Goal: Information Seeking & Learning: Find specific fact

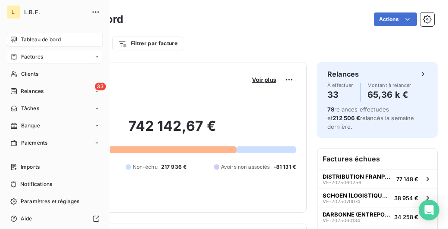
click at [13, 56] on icon at bounding box center [13, 56] width 7 height 7
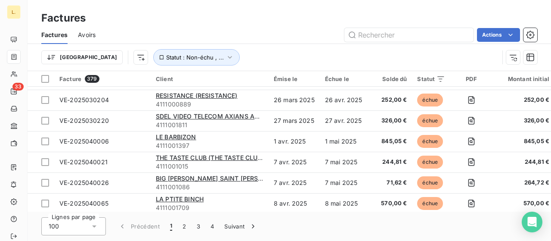
scroll to position [1507, 0]
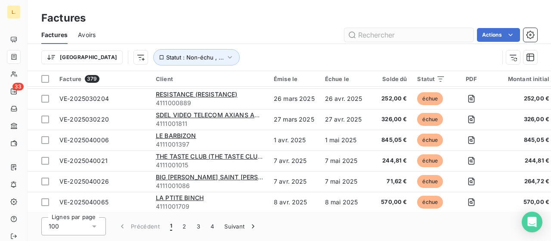
click at [394, 38] on input "text" at bounding box center [408, 35] width 129 height 14
click at [395, 36] on input "text" at bounding box center [408, 35] width 129 height 14
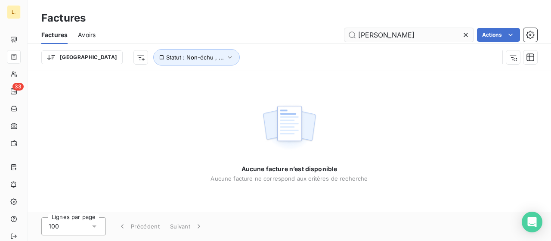
drag, startPoint x: 401, startPoint y: 32, endPoint x: 392, endPoint y: 31, distance: 9.6
click at [391, 31] on input "[PERSON_NAME]" at bounding box center [408, 35] width 129 height 14
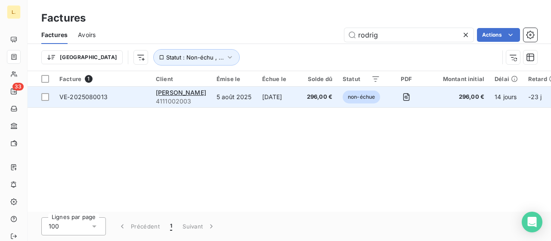
type input "rodrig"
click at [211, 100] on td "[PERSON_NAME] 4111002003" at bounding box center [181, 97] width 61 height 21
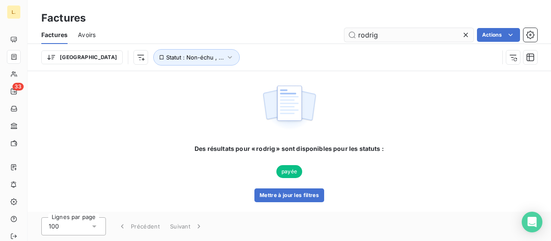
click at [391, 36] on input "rodrig" at bounding box center [408, 35] width 129 height 14
type input "r"
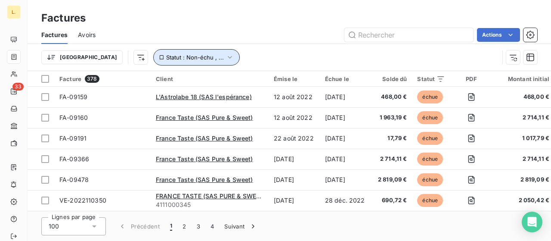
click at [226, 61] on icon "button" at bounding box center [230, 57] width 9 height 9
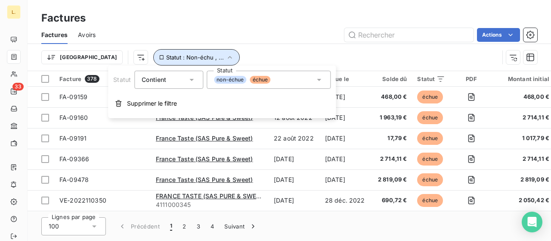
click at [226, 58] on icon "button" at bounding box center [230, 57] width 9 height 9
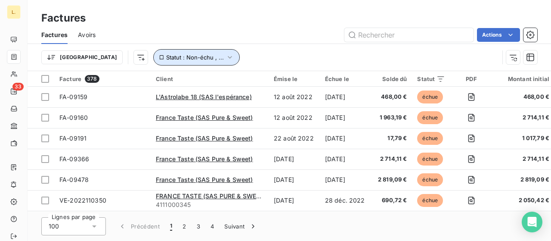
click at [226, 57] on icon "button" at bounding box center [230, 57] width 9 height 9
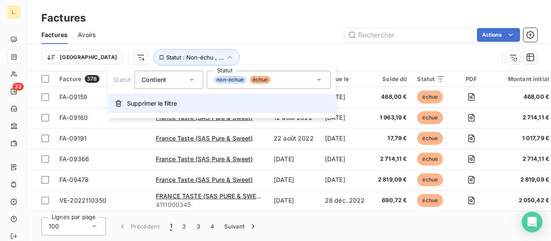
click at [147, 103] on span "Supprimer le filtre" at bounding box center [152, 103] width 50 height 9
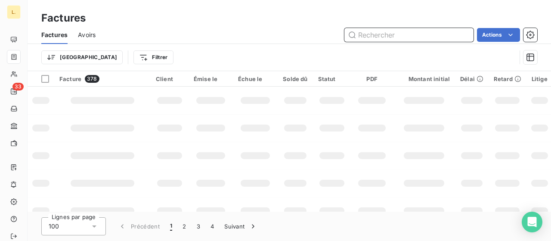
click at [372, 37] on input "text" at bounding box center [408, 35] width 129 height 14
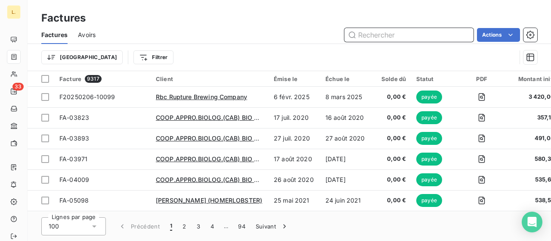
click at [380, 33] on input "text" at bounding box center [408, 35] width 129 height 14
type input "d"
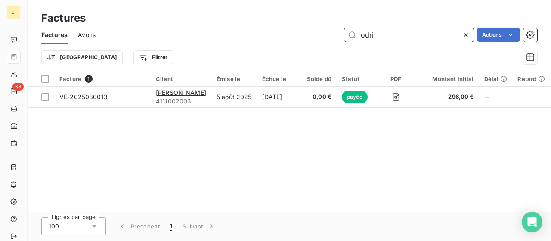
type input "rodri"
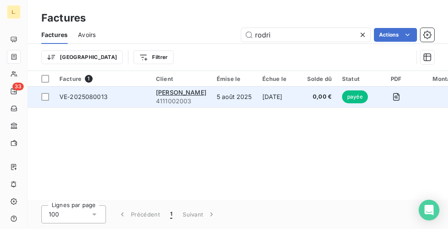
click at [265, 103] on td "[DATE]" at bounding box center [279, 97] width 45 height 21
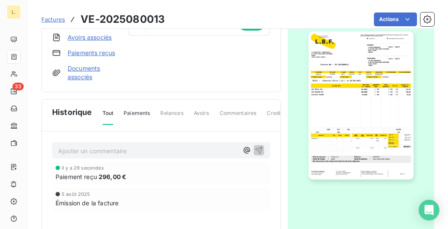
scroll to position [129, 0]
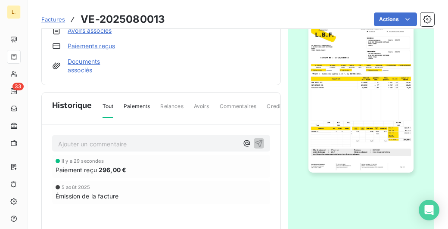
click at [352, 115] on img "button" at bounding box center [360, 99] width 105 height 148
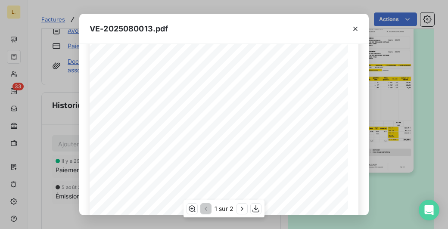
scroll to position [172, 0]
drag, startPoint x: 65, startPoint y: 72, endPoint x: 370, endPoint y: 46, distance: 305.9
click at [66, 72] on div "VE-2025080013.pdf LA BRASSERIE FONDAMENTALE [STREET_ADDRESS][PERSON_NAME] VE-20…" at bounding box center [224, 114] width 448 height 229
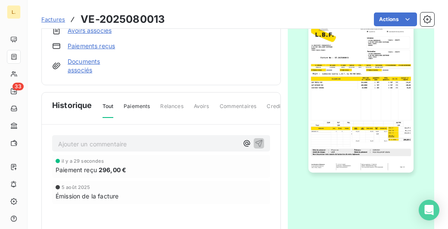
click at [358, 29] on img "button" at bounding box center [360, 99] width 105 height 148
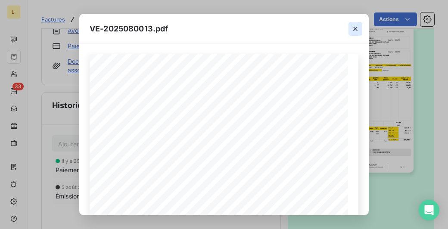
click at [358, 28] on icon "button" at bounding box center [355, 29] width 9 height 9
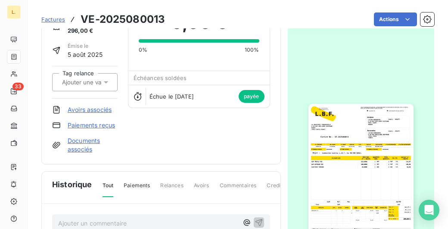
scroll to position [0, 0]
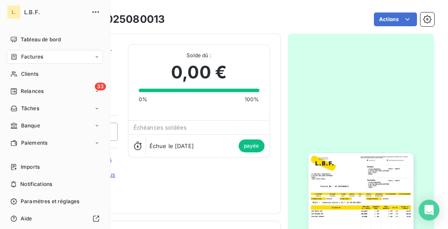
click at [46, 56] on div "Factures" at bounding box center [55, 57] width 96 height 14
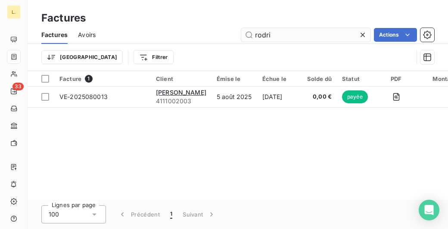
drag, startPoint x: 262, startPoint y: 37, endPoint x: 250, endPoint y: 33, distance: 13.1
click at [251, 34] on input "rodri" at bounding box center [305, 35] width 129 height 14
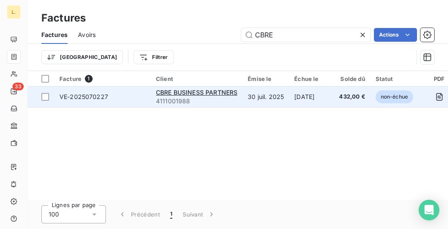
type input "CBRE"
click at [220, 104] on span "4111001988" at bounding box center [196, 101] width 81 height 9
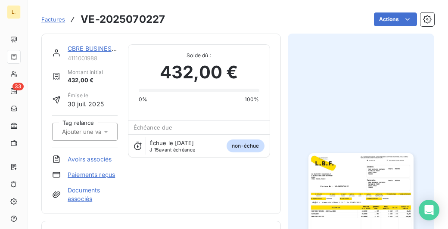
click at [348, 175] on img "button" at bounding box center [360, 227] width 105 height 148
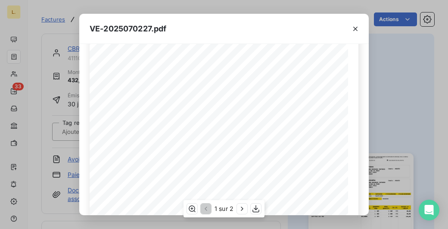
scroll to position [129, 0]
click at [268, 35] on div "VE-2025070227.pdf" at bounding box center [223, 29] width 289 height 30
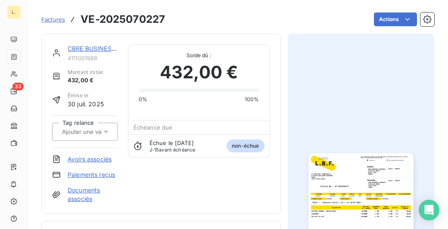
click at [327, 192] on img "button" at bounding box center [360, 227] width 105 height 148
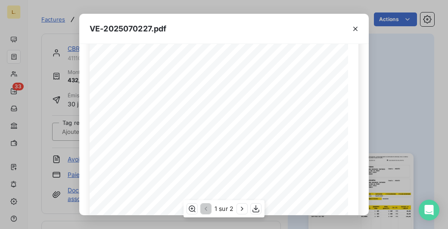
scroll to position [172, 0]
click at [62, 93] on div "VE-2025070227.pdf LA BRASSERIE FONDAMENTALE [STREET_ADDRESS][PERSON_NAME] VE-20…" at bounding box center [224, 114] width 448 height 229
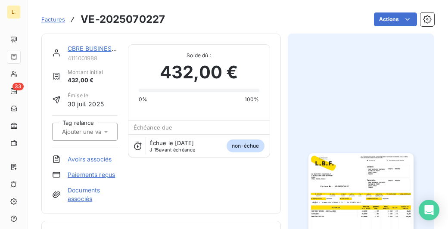
click at [316, 20] on div "Actions" at bounding box center [304, 19] width 259 height 14
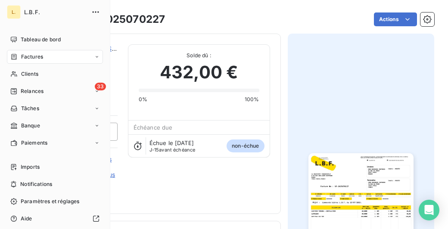
click at [12, 55] on icon at bounding box center [13, 56] width 7 height 7
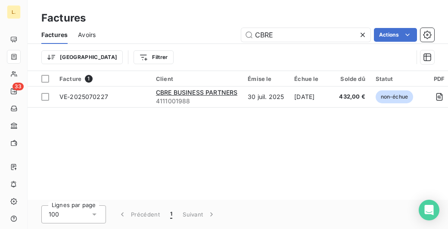
drag, startPoint x: 296, startPoint y: 37, endPoint x: 234, endPoint y: 34, distance: 62.0
click at [234, 34] on div "CBRE Actions" at bounding box center [270, 35] width 328 height 14
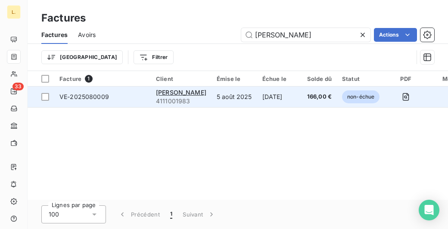
type input "[PERSON_NAME]"
click at [206, 99] on span "4111001983" at bounding box center [181, 101] width 50 height 9
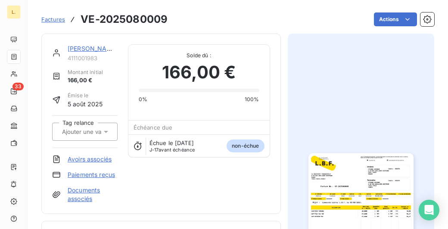
click at [331, 164] on img "button" at bounding box center [360, 227] width 105 height 148
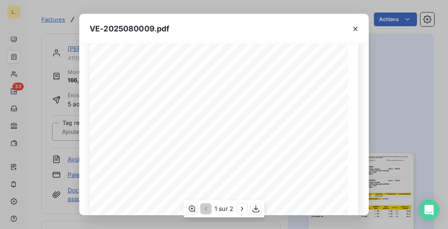
scroll to position [214, 0]
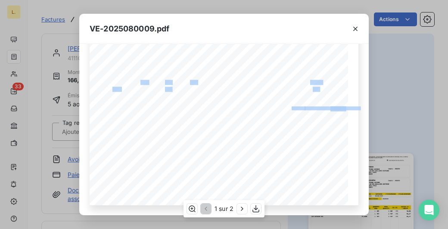
click at [337, 129] on div "LA BRASSERIE FONDAMENTALE [STREET_ADDRESS][PERSON_NAME] VE-2025080009 Facture N…" at bounding box center [224, 22] width 269 height 365
drag, startPoint x: 323, startPoint y: 94, endPoint x: 340, endPoint y: 98, distance: 17.6
click at [340, 98] on div "LA BRASSERIE FONDAMENTALE [STREET_ADDRESS][PERSON_NAME] VE-2025080009 Facture N…" at bounding box center [224, 22] width 258 height 365
click at [291, 100] on span "TOTAL TVA" at bounding box center [297, 101] width 13 height 3
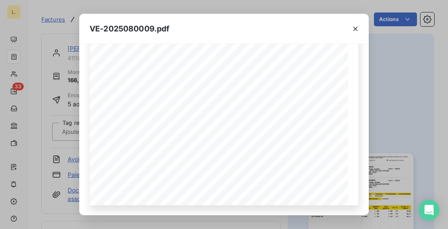
click at [56, 99] on div "VE-2025080009.pdf LA BRASSERIE FONDAMENTALE [STREET_ADDRESS][PERSON_NAME] VE-20…" at bounding box center [224, 114] width 448 height 229
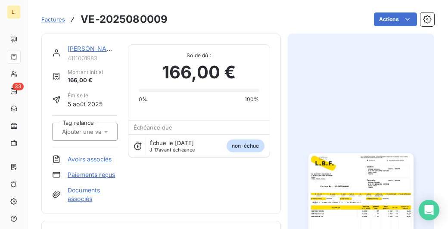
click at [108, 175] on link "Paiements reçus" at bounding box center [91, 174] width 47 height 9
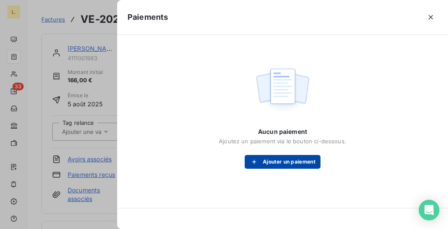
click at [264, 160] on button "Ajouter un paiement" at bounding box center [283, 162] width 76 height 14
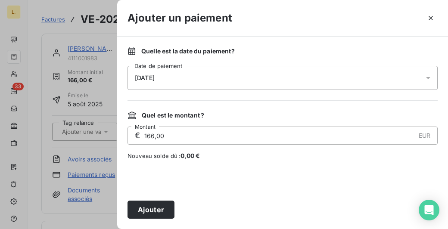
drag, startPoint x: 149, startPoint y: 205, endPoint x: 243, endPoint y: 188, distance: 95.8
click at [151, 204] on button "Ajouter" at bounding box center [150, 210] width 47 height 18
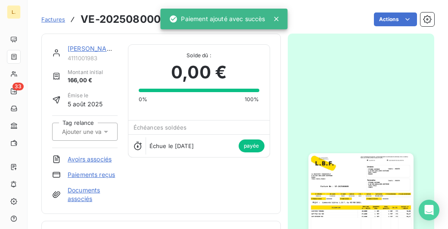
click at [272, 18] on icon at bounding box center [276, 19] width 9 height 9
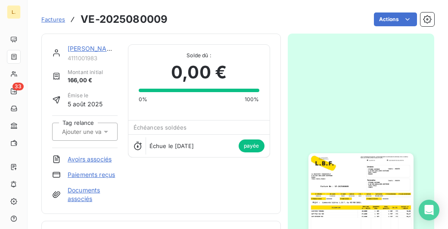
click at [350, 182] on img "button" at bounding box center [360, 227] width 105 height 148
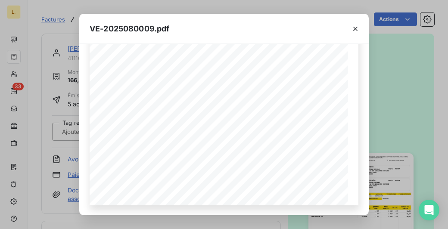
click at [327, 37] on div "VE-2025080009.pdf" at bounding box center [223, 29] width 289 height 30
click at [352, 26] on icon "button" at bounding box center [355, 29] width 9 height 9
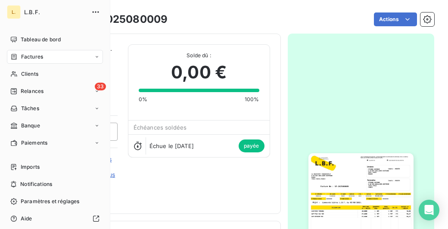
click at [32, 56] on span "Factures" at bounding box center [32, 57] width 22 height 8
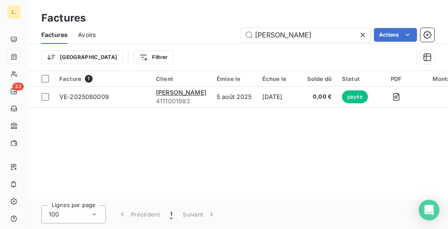
drag, startPoint x: 301, startPoint y: 32, endPoint x: 234, endPoint y: 34, distance: 67.2
click at [234, 34] on div "[PERSON_NAME] Actions" at bounding box center [270, 35] width 328 height 14
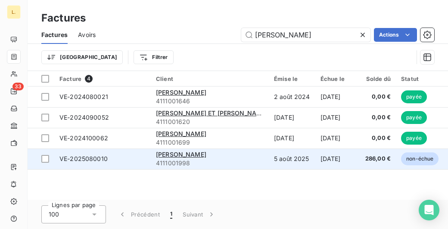
type input "[PERSON_NAME]"
click at [207, 151] on div "[PERSON_NAME]" at bounding box center [210, 154] width 108 height 9
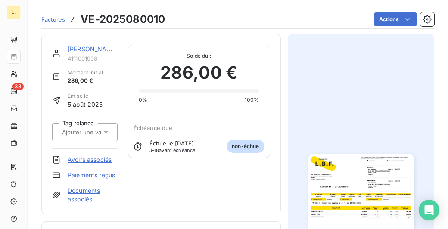
scroll to position [43, 0]
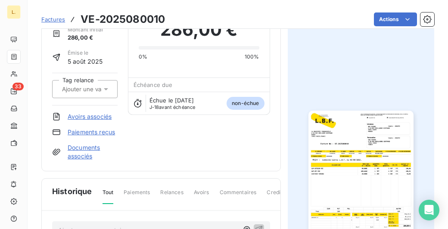
click at [338, 127] on img "button" at bounding box center [360, 185] width 105 height 148
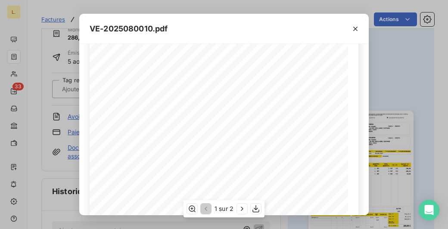
scroll to position [128, 0]
click at [375, 73] on div "VE-2025080010.pdf LA BRASSERIE FONDAMENTALE [STREET_ADDRESS][PERSON_NAME] VE-20…" at bounding box center [224, 114] width 448 height 229
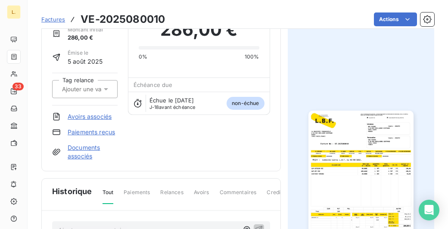
click at [348, 110] on button "button" at bounding box center [360, 184] width 115 height 173
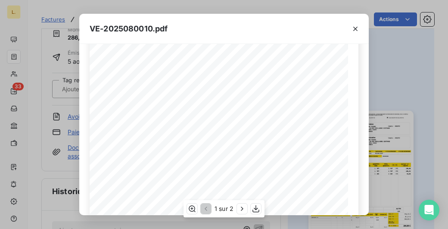
scroll to position [214, 0]
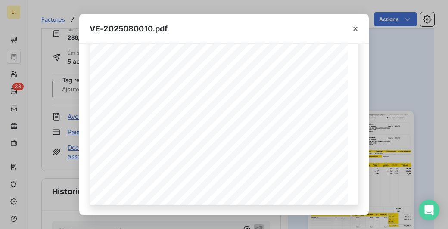
click at [319, 35] on div "VE-2025080010.pdf" at bounding box center [223, 29] width 289 height 30
click at [357, 28] on icon "button" at bounding box center [355, 29] width 9 height 9
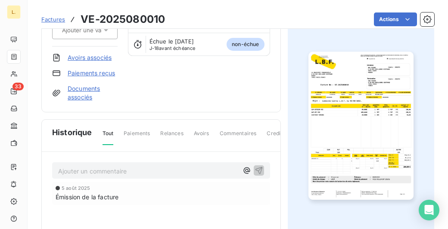
scroll to position [43, 0]
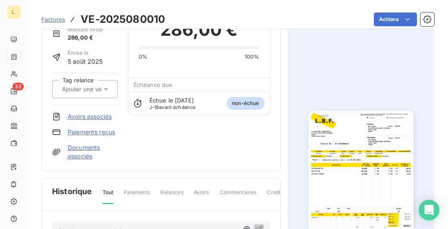
click at [88, 131] on link "Paiements reçus" at bounding box center [91, 132] width 47 height 9
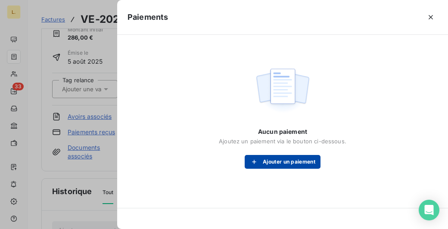
click at [277, 164] on button "Ajouter un paiement" at bounding box center [283, 162] width 76 height 14
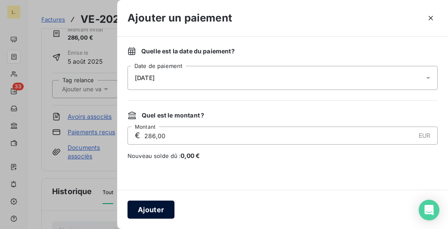
click at [151, 205] on button "Ajouter" at bounding box center [150, 210] width 47 height 18
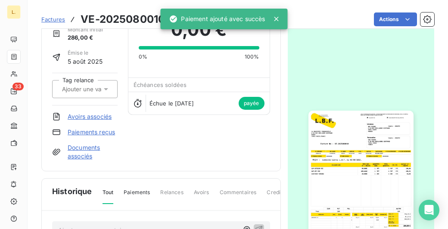
click at [319, 2] on div "Factures VE-2025080010 Actions" at bounding box center [237, 14] width 393 height 29
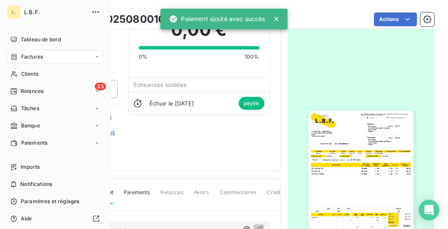
click at [29, 55] on span "Factures" at bounding box center [32, 57] width 22 height 8
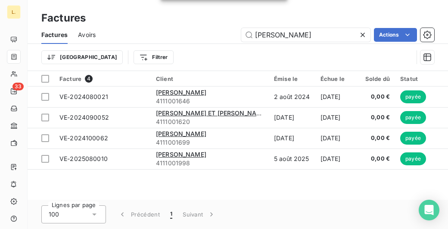
drag, startPoint x: 282, startPoint y: 36, endPoint x: 207, endPoint y: 40, distance: 75.9
click at [207, 40] on div "Ugo Actions" at bounding box center [270, 35] width 328 height 14
type input "X"
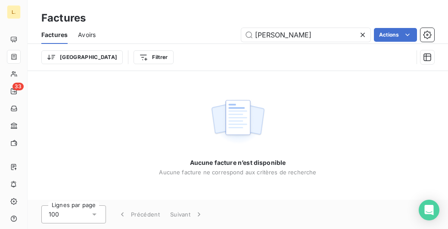
drag, startPoint x: 288, startPoint y: 34, endPoint x: 213, endPoint y: 32, distance: 75.8
click at [213, 32] on div "Weiller Actions" at bounding box center [270, 35] width 328 height 14
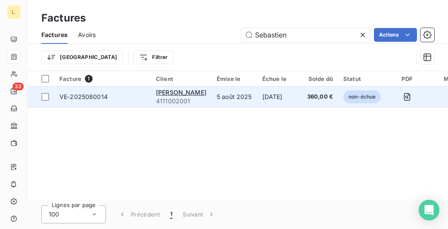
type input "Sebastien"
click at [205, 102] on span "4111002001" at bounding box center [181, 101] width 50 height 9
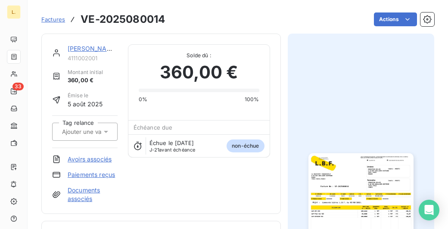
click at [339, 180] on img "button" at bounding box center [360, 227] width 105 height 148
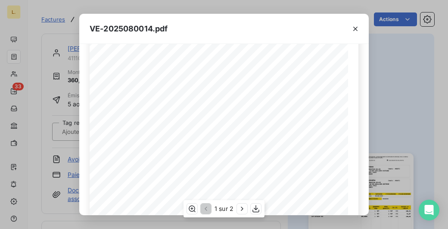
scroll to position [214, 0]
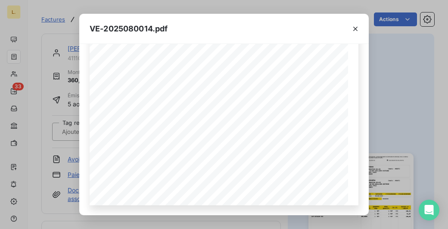
click at [54, 109] on div "VE-2025080014.pdf LA BRASSERIE FONDAMENTALE [STREET_ADDRESS][PERSON_NAME] VE-20…" at bounding box center [224, 114] width 448 height 229
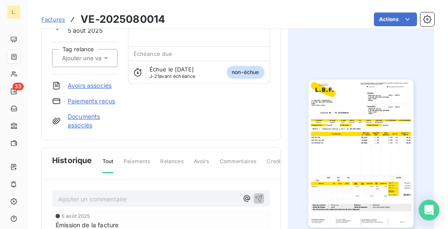
scroll to position [43, 0]
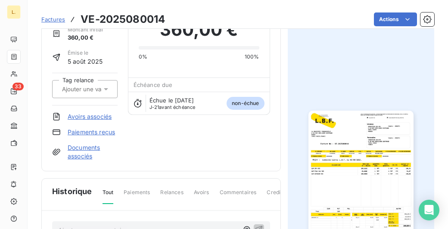
click at [338, 168] on img "button" at bounding box center [360, 185] width 105 height 148
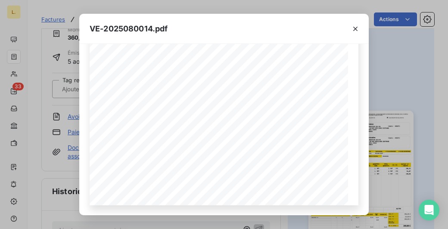
scroll to position [64, 0]
drag, startPoint x: 377, startPoint y: 64, endPoint x: 121, endPoint y: 37, distance: 257.1
click at [376, 64] on div "VE-2025080014.pdf LA BRASSERIE FONDAMENTALE [STREET_ADDRESS][PERSON_NAME] VE-20…" at bounding box center [224, 114] width 448 height 229
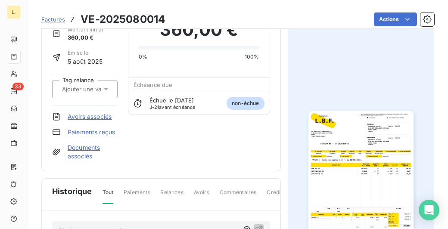
click at [101, 133] on link "Paiements reçus" at bounding box center [91, 132] width 47 height 9
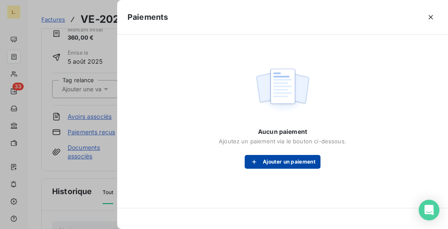
click at [269, 165] on button "Ajouter un paiement" at bounding box center [283, 162] width 76 height 14
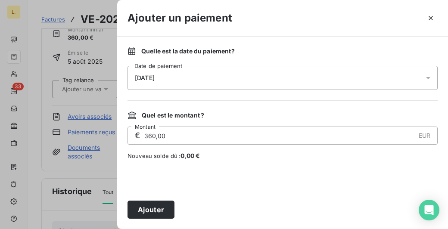
drag, startPoint x: 139, startPoint y: 211, endPoint x: 146, endPoint y: 208, distance: 6.4
click at [139, 210] on button "Ajouter" at bounding box center [150, 210] width 47 height 18
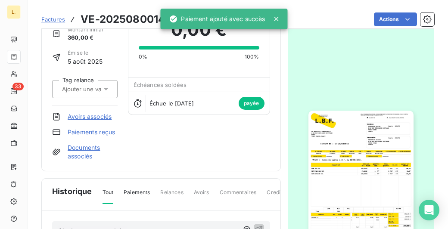
click at [333, 16] on div "Actions" at bounding box center [304, 19] width 259 height 14
click at [311, 35] on div at bounding box center [361, 184] width 147 height 387
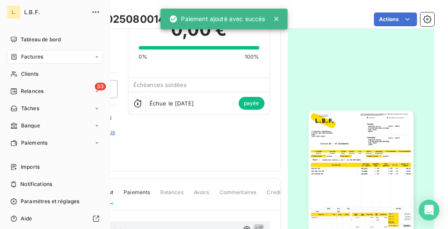
click at [16, 59] on icon at bounding box center [13, 56] width 7 height 7
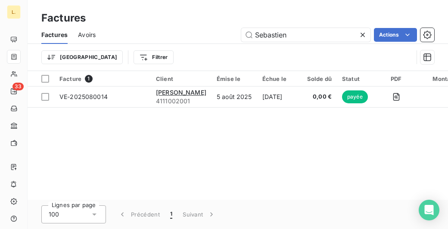
drag, startPoint x: 249, startPoint y: 38, endPoint x: 223, endPoint y: 40, distance: 26.3
click at [223, 40] on div "Sebastien Actions" at bounding box center [270, 35] width 328 height 14
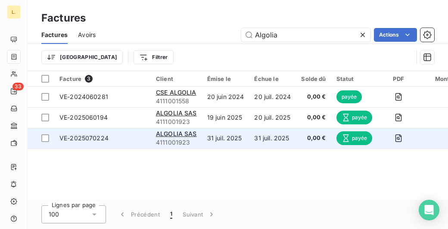
type input "Algolia"
click at [197, 137] on td "ALGOLIA SAS 4111001923" at bounding box center [176, 138] width 51 height 21
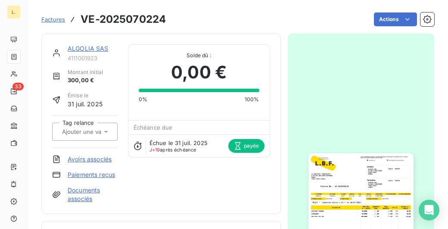
click at [361, 191] on img "button" at bounding box center [360, 227] width 105 height 148
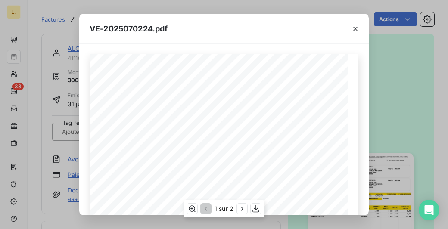
scroll to position [86, 0]
drag, startPoint x: 384, startPoint y: 72, endPoint x: 364, endPoint y: 84, distance: 22.6
click at [382, 73] on div "VE-2025070224.pdf LA BRASSERIE FONDAMENTALE [STREET_ADDRESS][PERSON_NAME] VE-20…" at bounding box center [224, 114] width 448 height 229
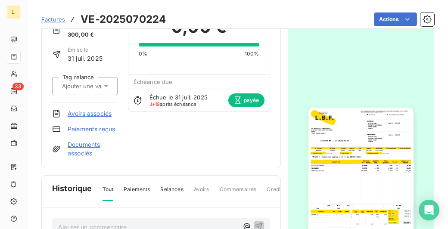
scroll to position [129, 0]
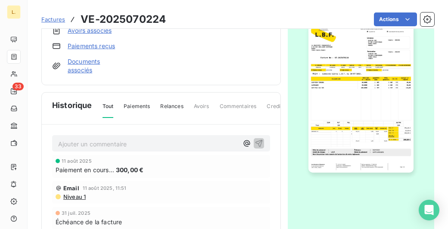
click at [308, 60] on img "button" at bounding box center [360, 99] width 105 height 148
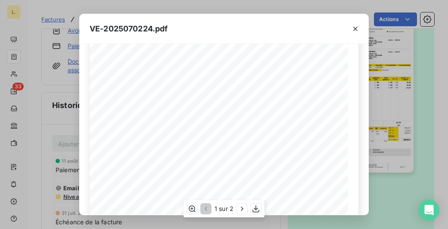
scroll to position [214, 0]
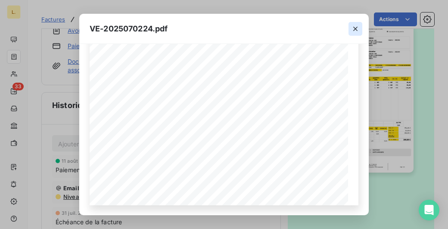
click at [350, 27] on button "button" at bounding box center [355, 29] width 14 height 14
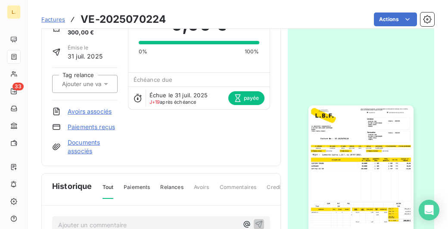
scroll to position [0, 0]
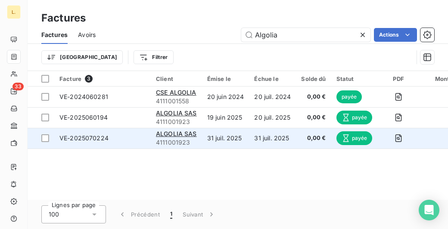
click at [287, 140] on td "31 juil. 2025" at bounding box center [272, 138] width 47 height 21
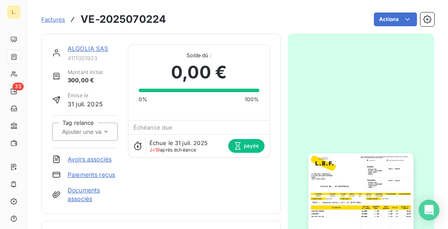
click at [351, 180] on img "button" at bounding box center [360, 227] width 105 height 148
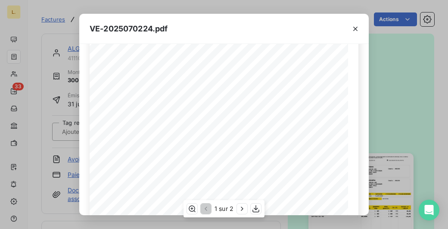
scroll to position [214, 0]
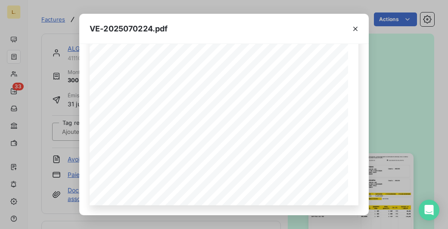
drag, startPoint x: 381, startPoint y: 78, endPoint x: 377, endPoint y: 78, distance: 4.3
click at [378, 78] on div "VE-2025070224.pdf LA BRASSERIE FONDAMENTALE [STREET_ADDRESS][PERSON_NAME] VE-20…" at bounding box center [224, 114] width 448 height 229
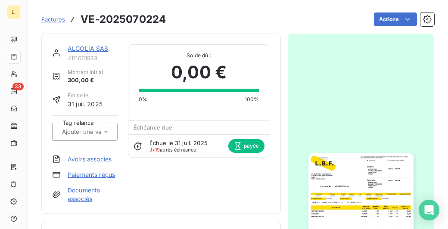
click at [320, 61] on div at bounding box center [361, 227] width 147 height 387
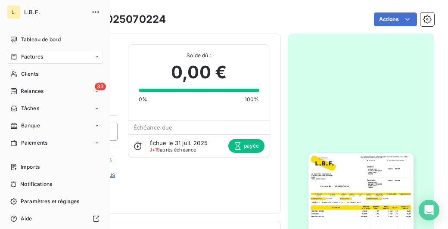
click at [26, 53] on span "Factures" at bounding box center [32, 57] width 22 height 8
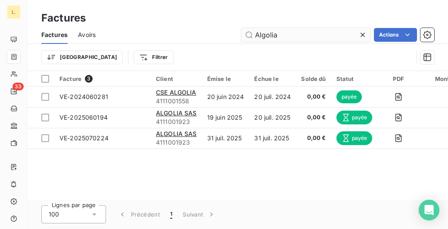
drag, startPoint x: 357, startPoint y: 28, endPoint x: 357, endPoint y: 35, distance: 6.9
click at [356, 30] on input "Algolia" at bounding box center [305, 35] width 129 height 14
click at [360, 35] on div "Algolia" at bounding box center [305, 35] width 129 height 14
click at [360, 35] on icon at bounding box center [362, 35] width 9 height 9
click at [344, 37] on input "text" at bounding box center [305, 35] width 129 height 14
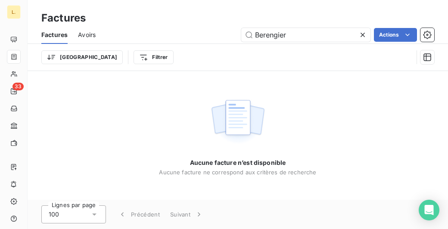
click at [352, 100] on div "Aucune facture n’est disponible Aucune facture ne correspond aux critères de re…" at bounding box center [238, 135] width 420 height 129
click at [342, 120] on div "Aucune facture n’est disponible Aucune facture ne correspond aux critères de re…" at bounding box center [238, 135] width 420 height 129
drag, startPoint x: 312, startPoint y: 28, endPoint x: 313, endPoint y: 34, distance: 5.7
click at [312, 31] on input "Berengier" at bounding box center [305, 35] width 129 height 14
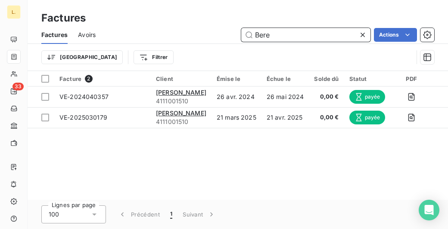
drag, startPoint x: 279, startPoint y: 35, endPoint x: 239, endPoint y: 34, distance: 39.6
click at [239, 34] on div "Bere Actions" at bounding box center [270, 35] width 328 height 14
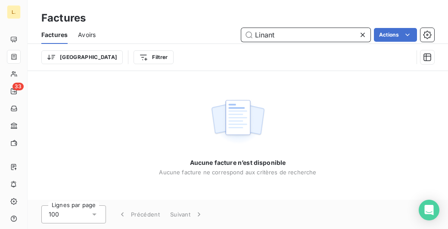
drag, startPoint x: 288, startPoint y: 34, endPoint x: 219, endPoint y: 34, distance: 69.7
click at [219, 34] on div "Linant Actions" at bounding box center [270, 35] width 328 height 14
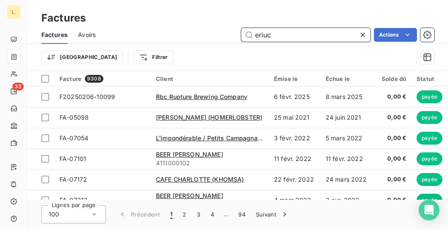
drag, startPoint x: 288, startPoint y: 41, endPoint x: 283, endPoint y: 35, distance: 7.6
click at [288, 40] on input "eriuc" at bounding box center [305, 35] width 129 height 14
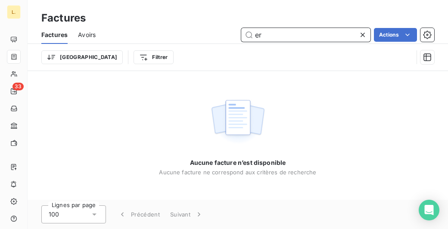
type input "e"
type input "é"
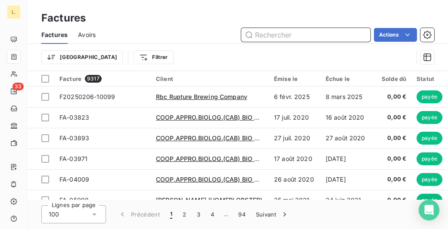
click at [262, 38] on input "text" at bounding box center [305, 35] width 129 height 14
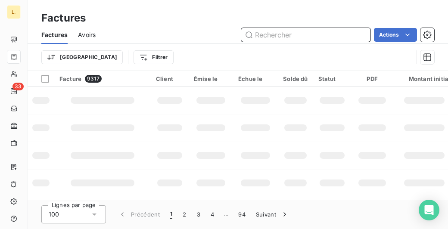
click at [282, 34] on input "text" at bounding box center [305, 35] width 129 height 14
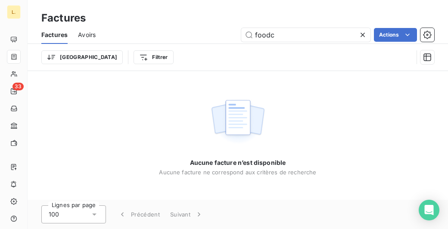
click at [300, 25] on div "Factures" at bounding box center [238, 17] width 420 height 15
drag, startPoint x: 309, startPoint y: 30, endPoint x: 307, endPoint y: 37, distance: 7.6
click at [309, 31] on input "foodc" at bounding box center [305, 35] width 129 height 14
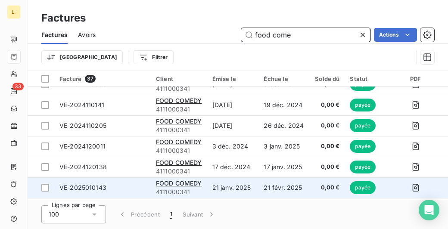
scroll to position [655, 0]
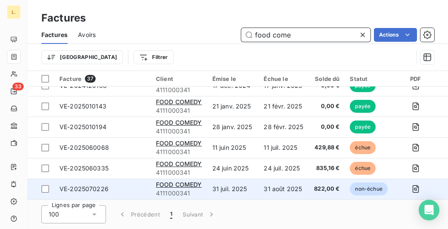
type input "food come"
click at [325, 191] on td "822,00 €" at bounding box center [327, 189] width 36 height 21
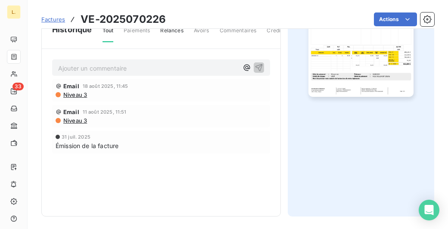
scroll to position [205, 0]
click at [313, 78] on img "button" at bounding box center [360, 23] width 105 height 148
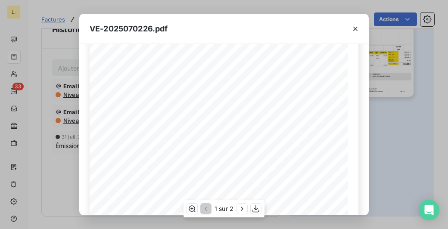
scroll to position [128, 0]
drag, startPoint x: 252, startPoint y: 76, endPoint x: 258, endPoint y: 76, distance: 6.0
click at [258, 76] on div "LA BRASSERIE FONDAMENTALE [STREET_ADDRESS][PERSON_NAME] VE-2025070226 Facture N…" at bounding box center [224, 108] width 258 height 365
click at [68, 158] on div "VE-2025070226.pdf LA BRASSERIE FONDAMENTALE [STREET_ADDRESS][PERSON_NAME] VE-20…" at bounding box center [224, 114] width 448 height 229
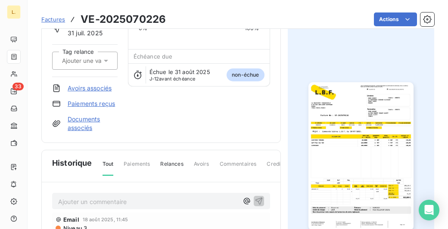
scroll to position [87, 0]
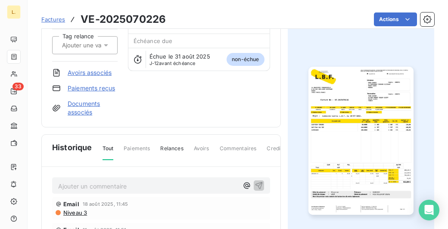
click at [325, 123] on img "button" at bounding box center [360, 141] width 105 height 148
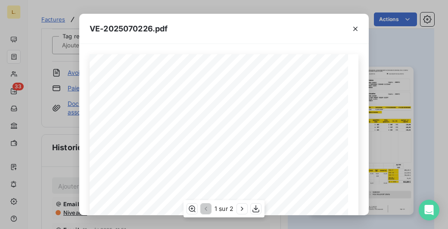
scroll to position [43, 0]
drag, startPoint x: 251, startPoint y: 160, endPoint x: 258, endPoint y: 162, distance: 7.6
click at [258, 162] on div "LA BRASSERIE FONDAMENTALE [STREET_ADDRESS][PERSON_NAME] VE-2025070226 Facture N…" at bounding box center [224, 193] width 258 height 365
click at [348, 99] on div "LA BRASSERIE FONDAMENTALE [STREET_ADDRESS][PERSON_NAME] VE-2025070226 Facture N…" at bounding box center [224, 193] width 269 height 365
click at [353, 29] on icon "button" at bounding box center [355, 29] width 9 height 9
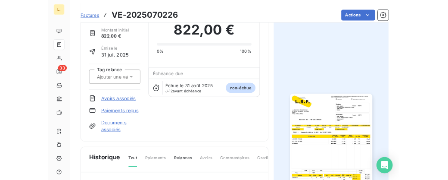
scroll to position [0, 0]
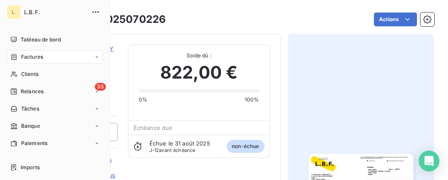
click at [26, 56] on span "Factures" at bounding box center [32, 57] width 22 height 8
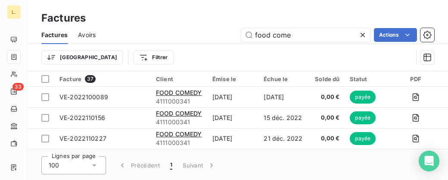
drag, startPoint x: 300, startPoint y: 32, endPoint x: 226, endPoint y: 25, distance: 74.4
click at [226, 26] on div "Factures Avoirs food come Actions" at bounding box center [238, 35] width 420 height 18
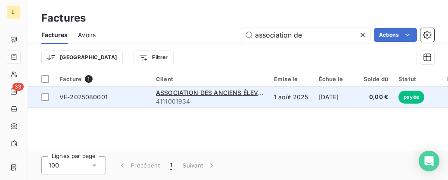
type input "association de"
click at [237, 103] on span "4111001934" at bounding box center [210, 101] width 108 height 9
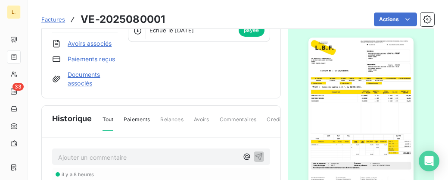
scroll to position [129, 0]
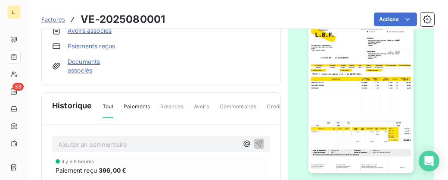
click at [333, 111] on img "button" at bounding box center [360, 99] width 105 height 148
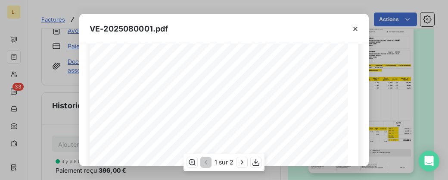
scroll to position [215, 0]
